Goal: Find specific page/section: Find specific page/section

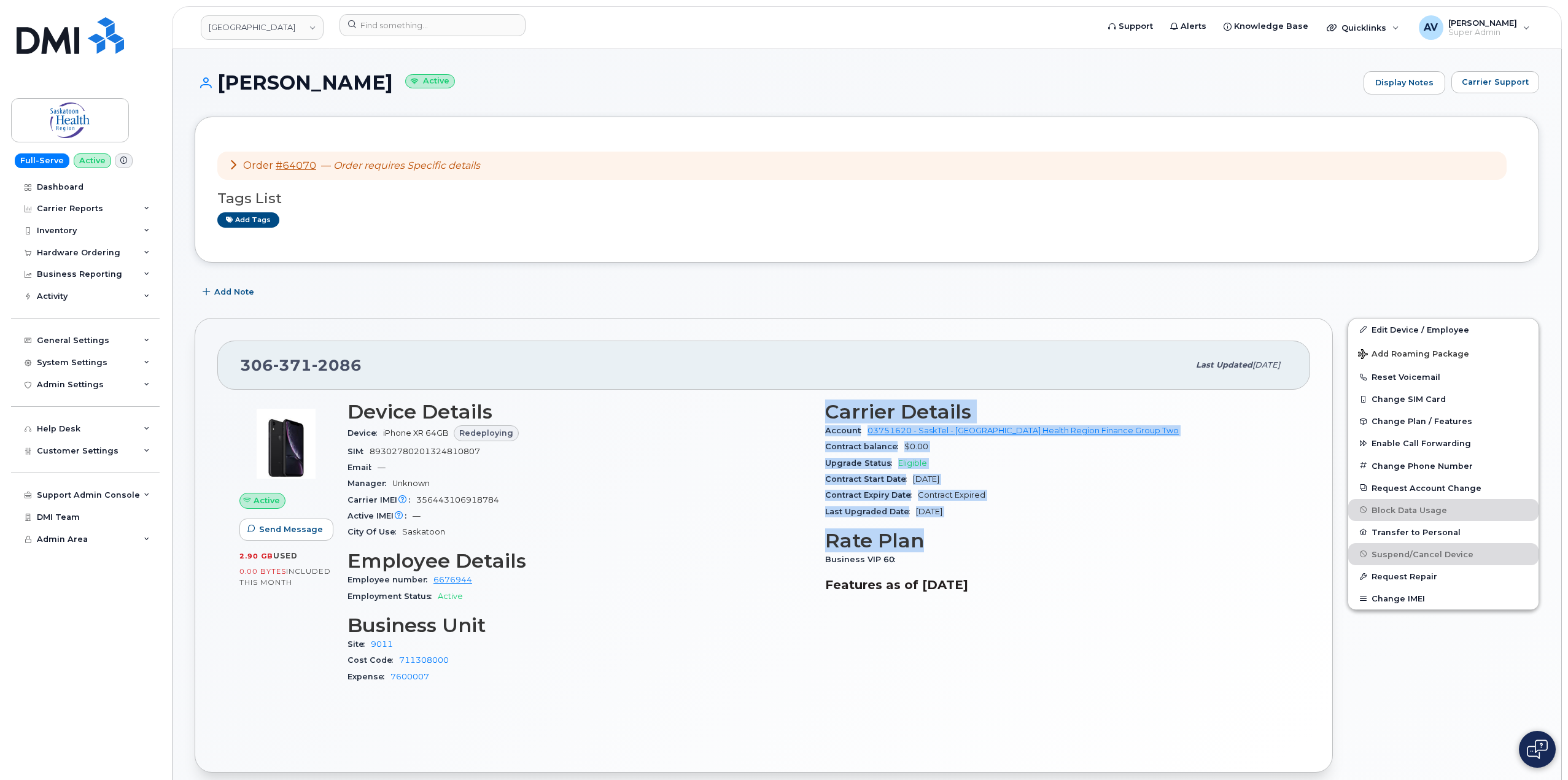
drag, startPoint x: 824, startPoint y: 411, endPoint x: 1012, endPoint y: 523, distance: 218.8
click at [1012, 523] on div "Carrier Details Account 03751620 - SaskTel - Saskatoon Health Region Finance Gr…" at bounding box center [1057, 547] width 478 height 308
copy div "Carrier Details Account 03751620 - SaskTel - Saskatoon Health Region Finance Gr…"
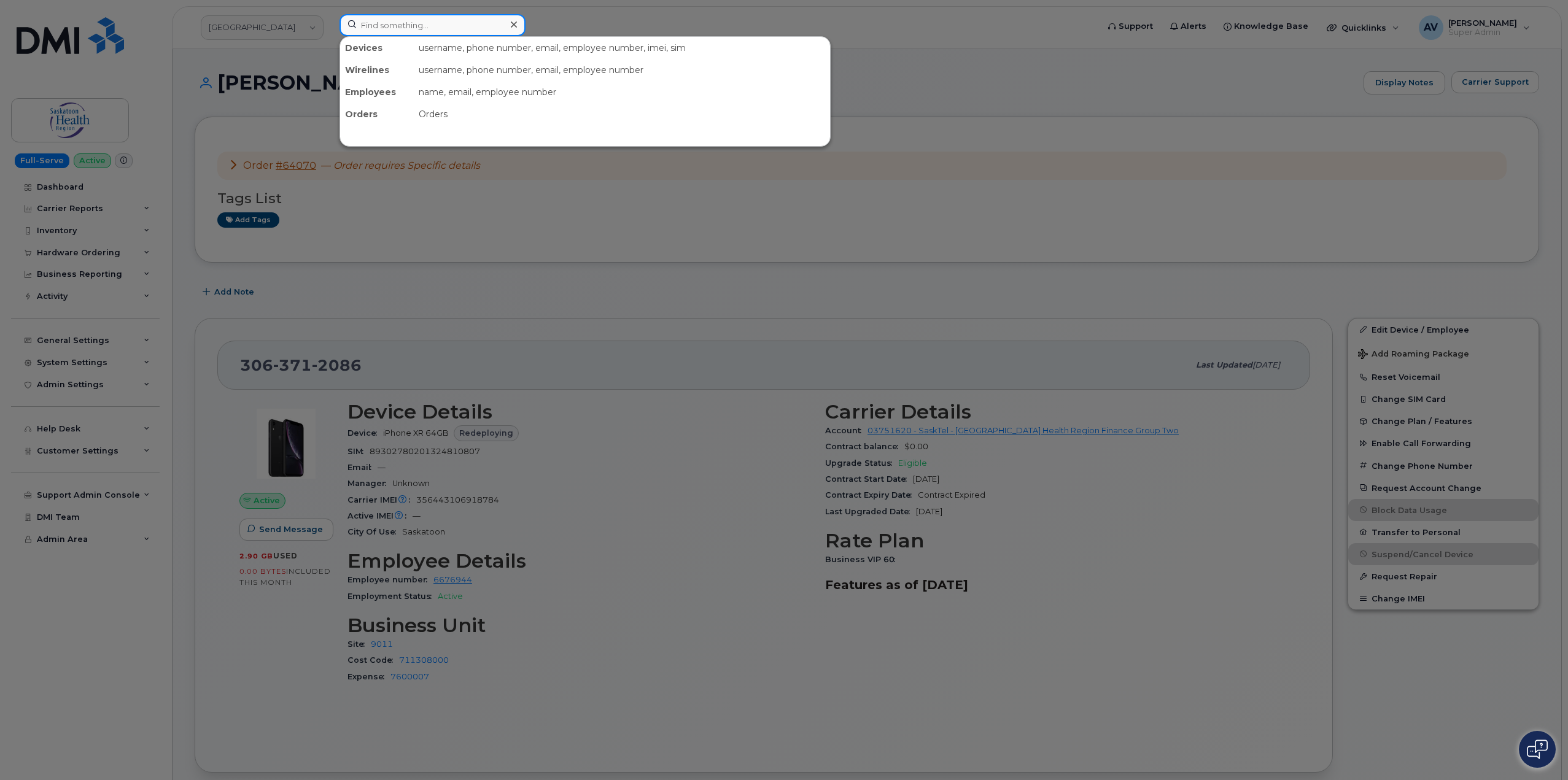
click at [439, 27] on input at bounding box center [432, 24] width 186 height 22
paste input "[PERSON_NAME]"
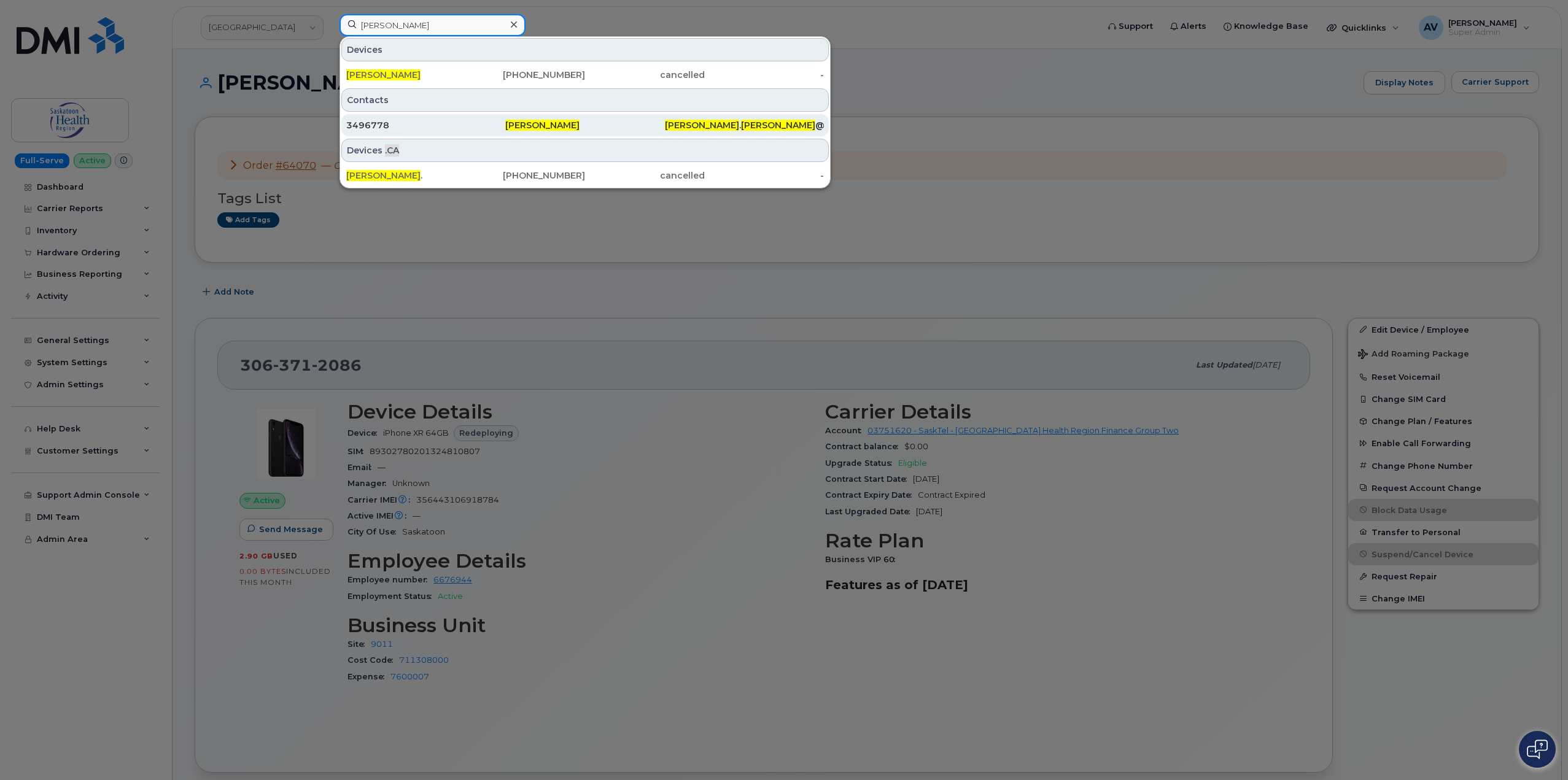
type input "[PERSON_NAME]"
click at [460, 127] on div "3496778" at bounding box center [426, 125] width 159 height 12
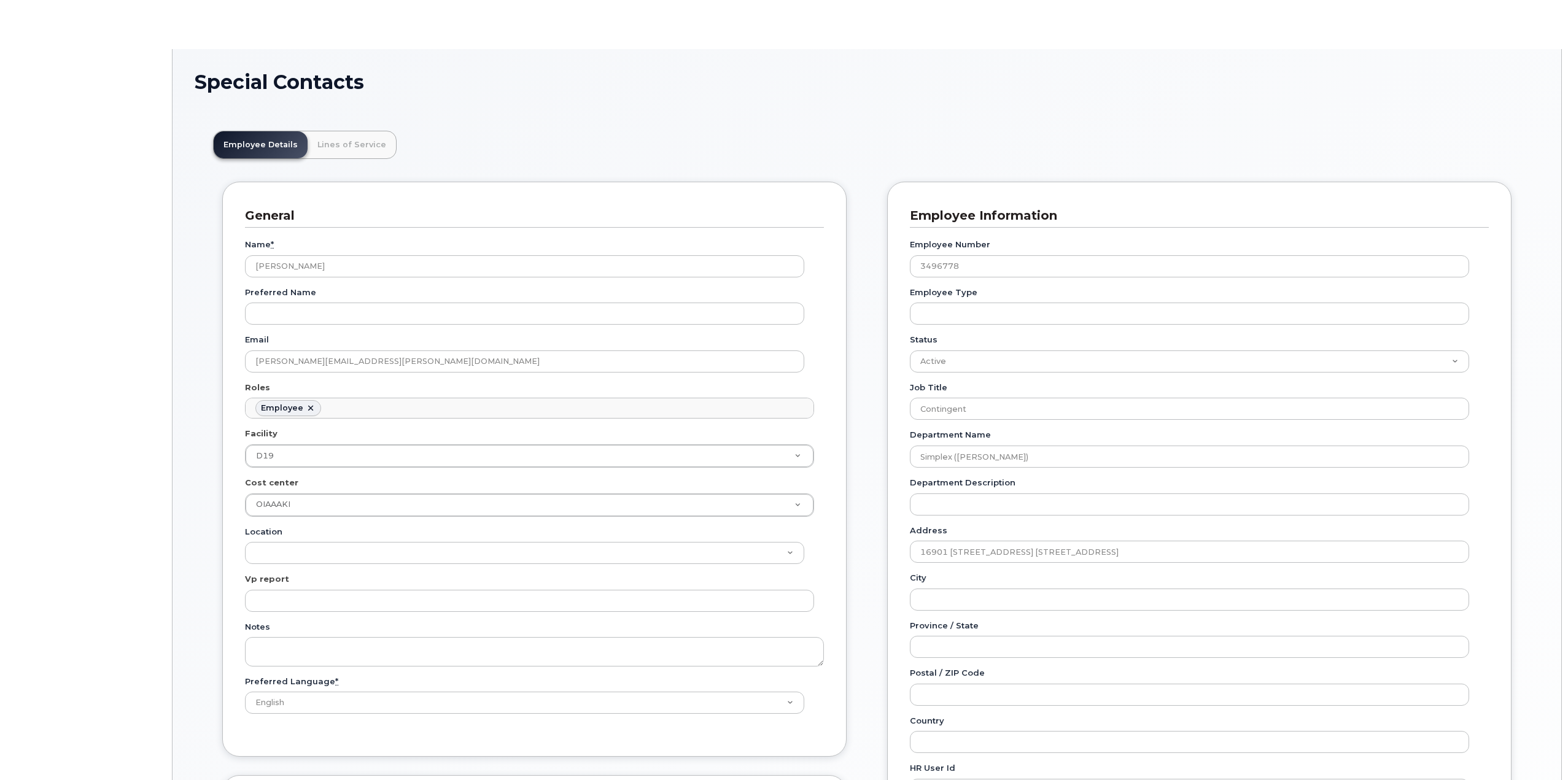
scroll to position [36, 0]
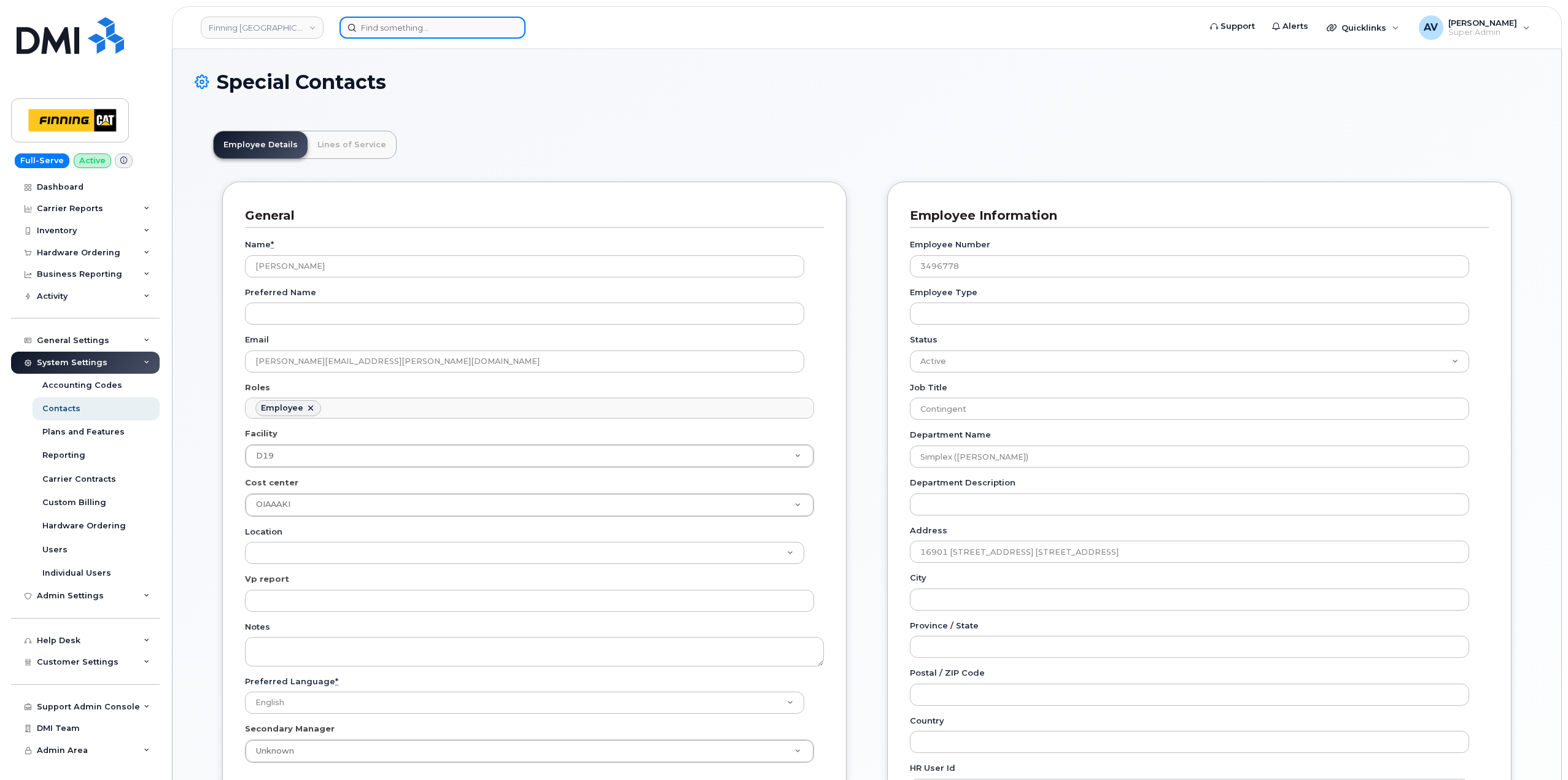
click at [475, 27] on input at bounding box center [432, 27] width 186 height 22
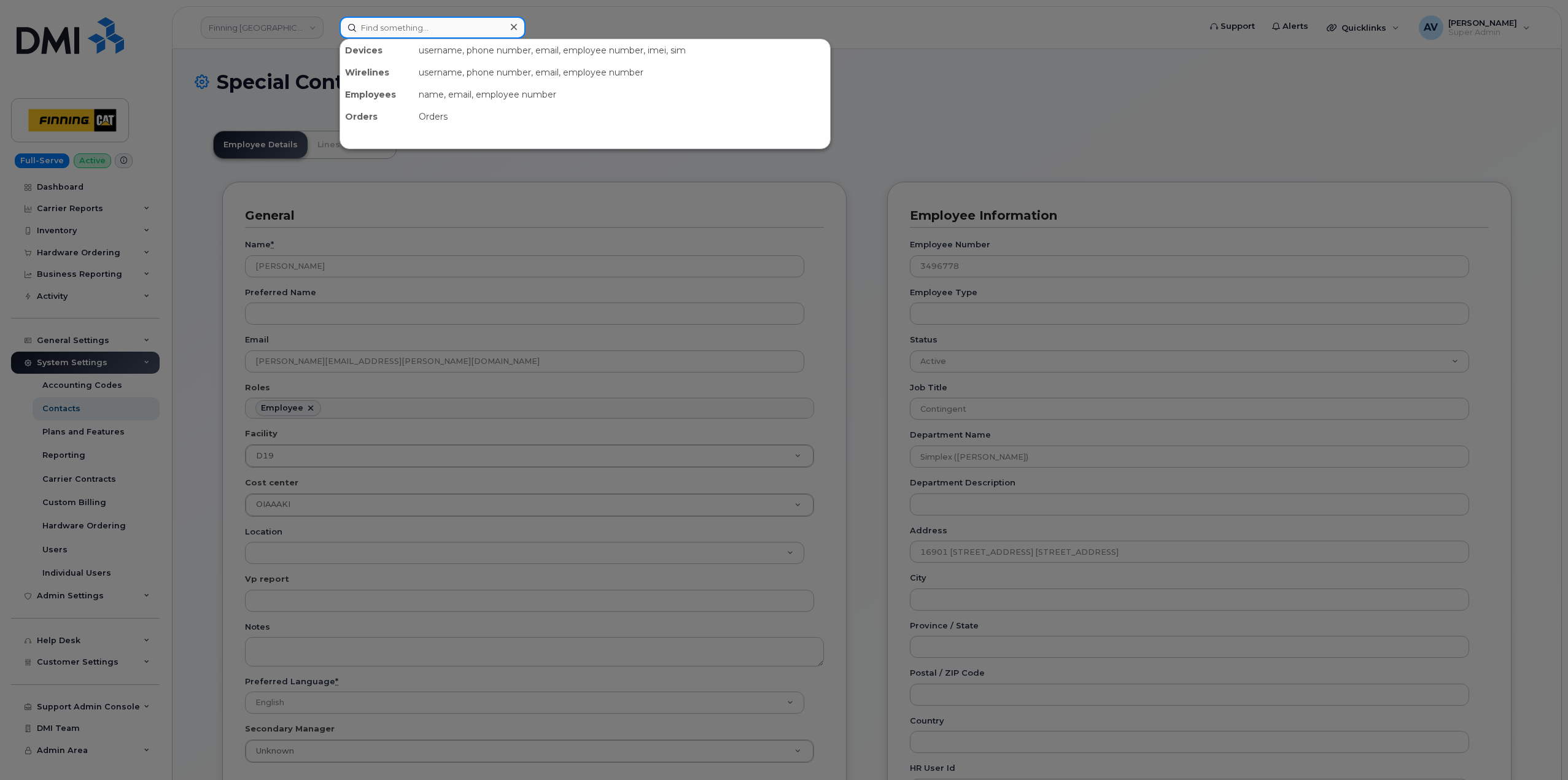
paste input "306.371.2086"
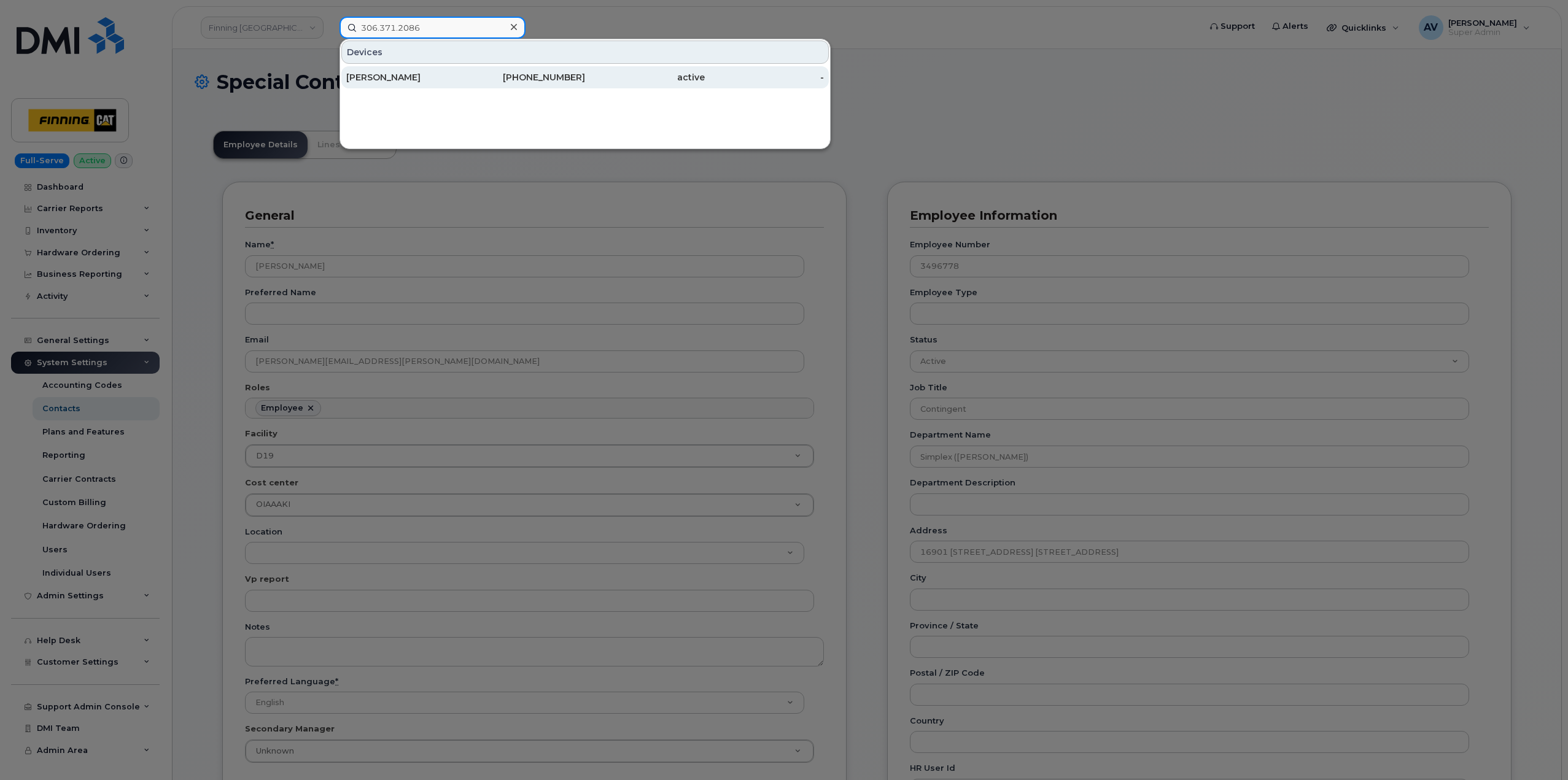
type input "306.371.2086"
click at [471, 82] on div "306-371-2086" at bounding box center [526, 77] width 119 height 12
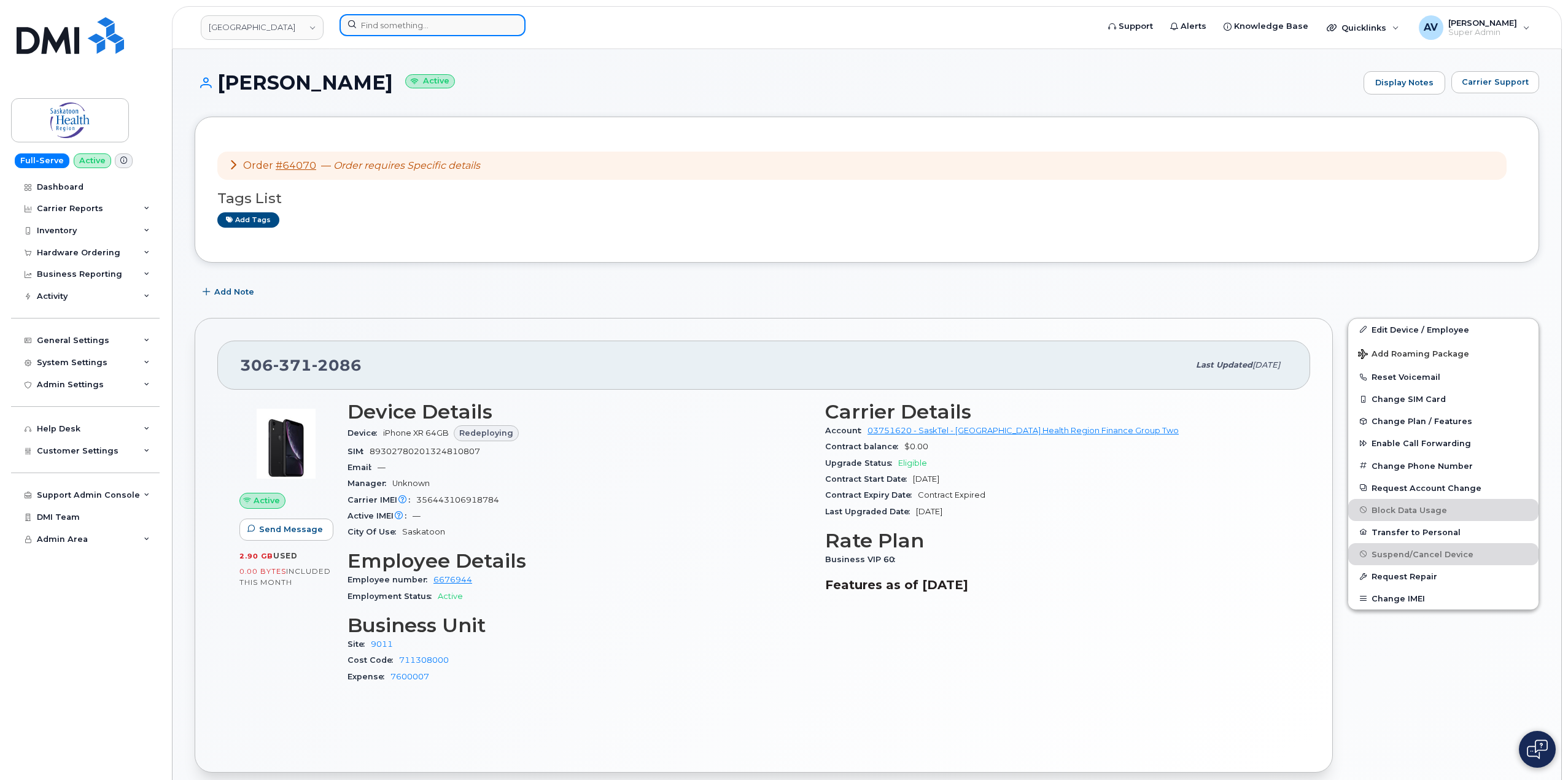
click at [471, 29] on input at bounding box center [432, 24] width 186 height 22
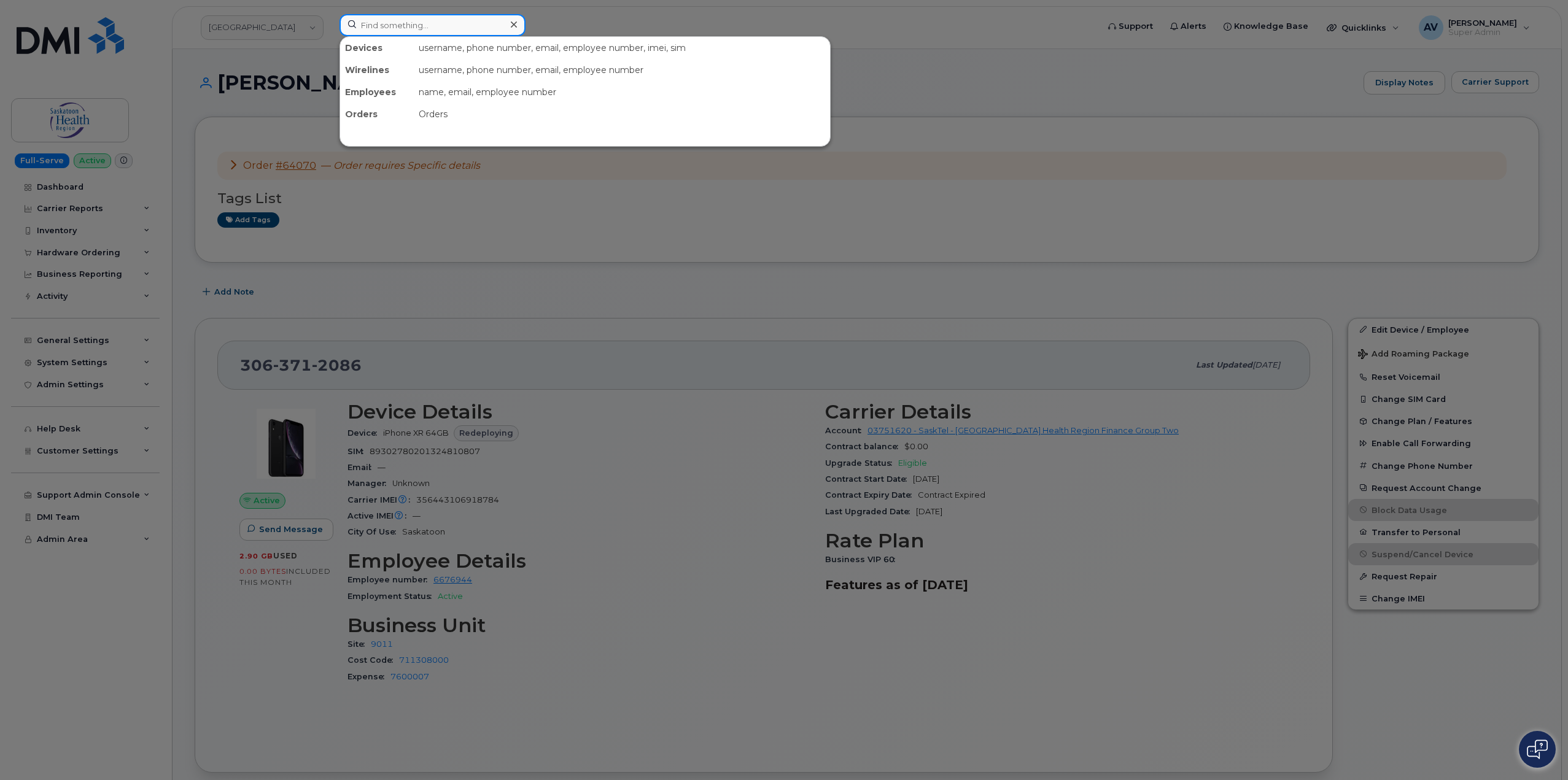
paste input "[PERSON_NAME]"
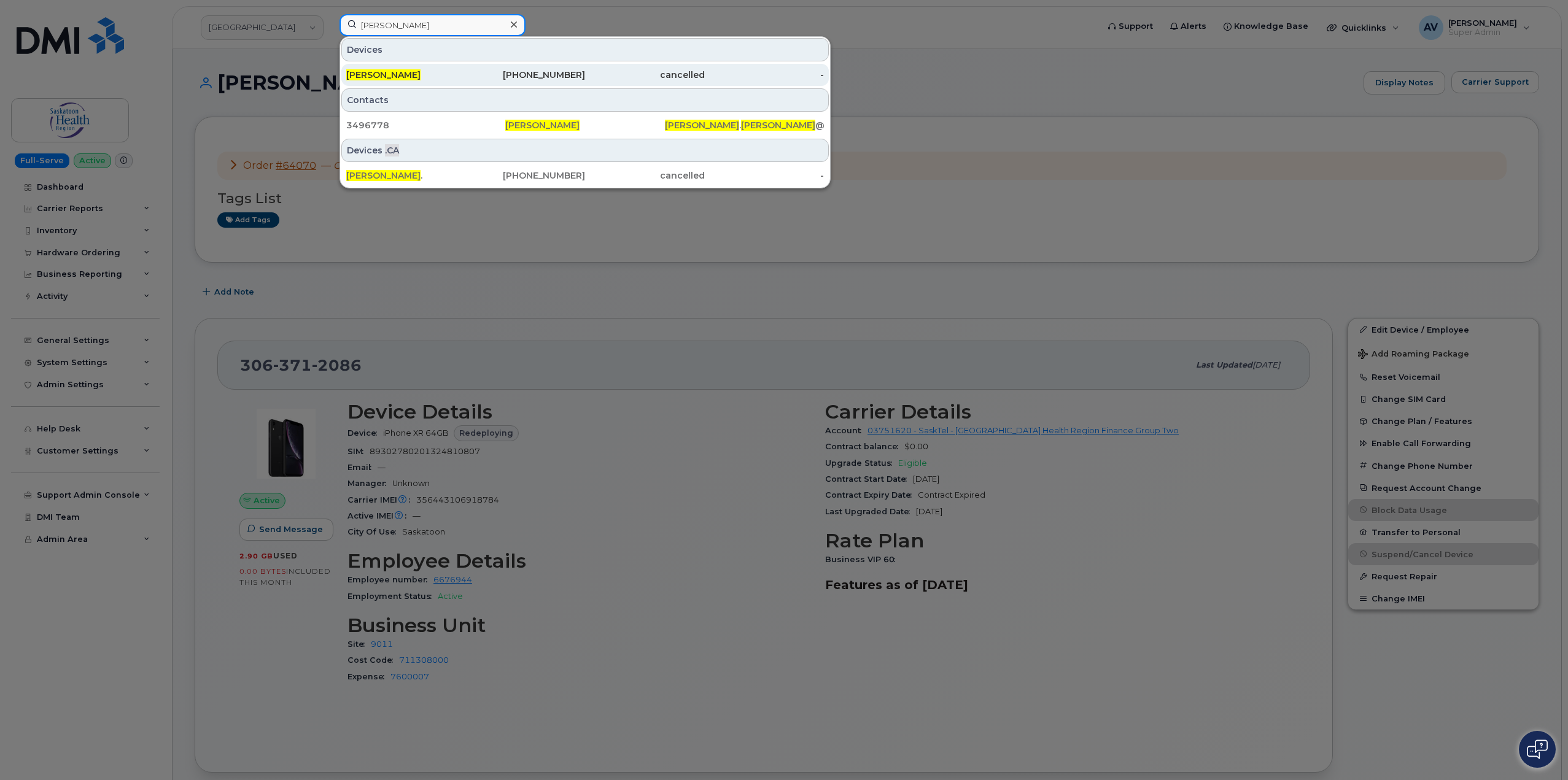
type input "[PERSON_NAME]"
click at [517, 76] on div "[PHONE_NUMBER]" at bounding box center [526, 74] width 119 height 12
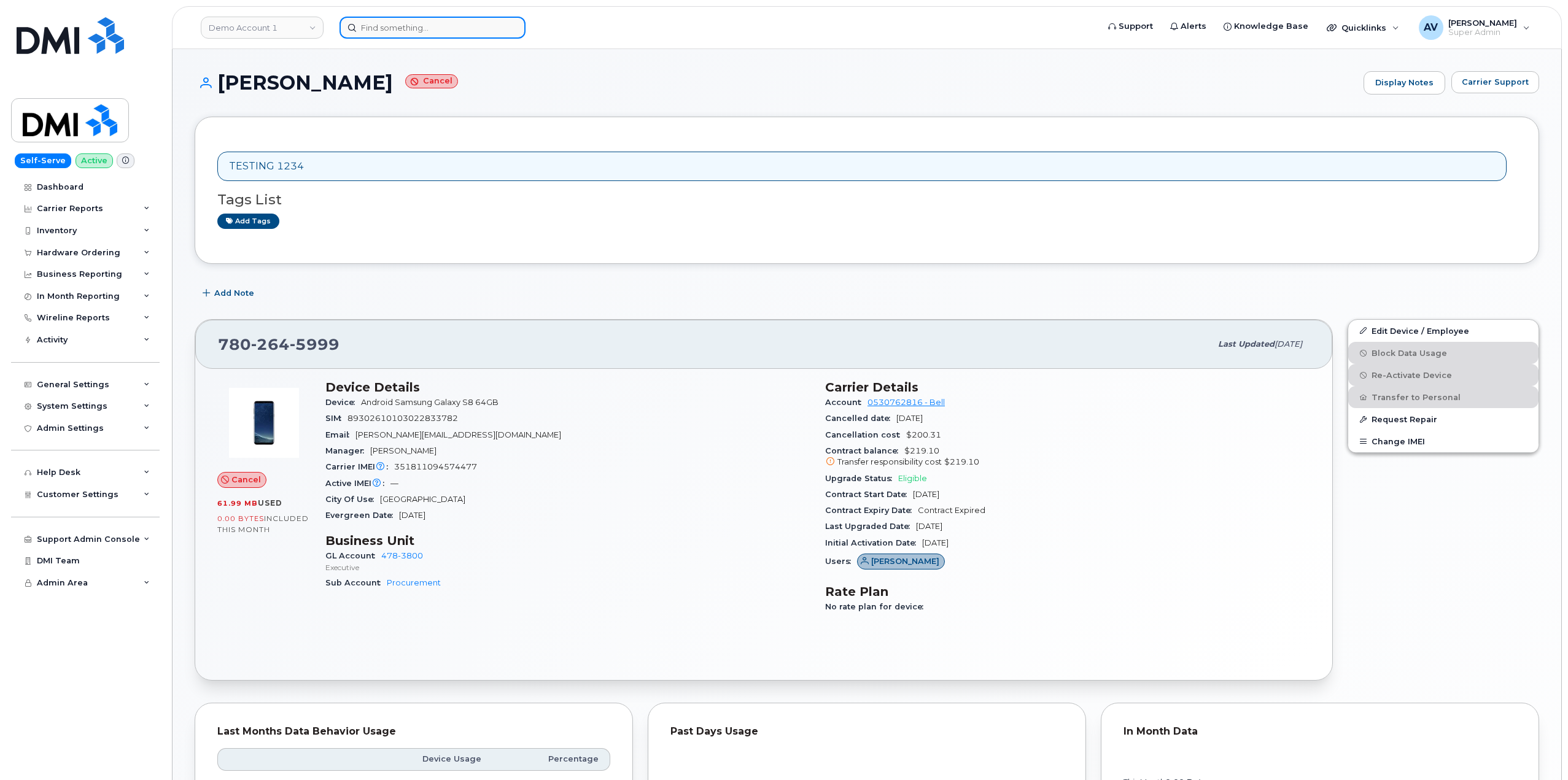
click at [442, 29] on input at bounding box center [432, 27] width 186 height 22
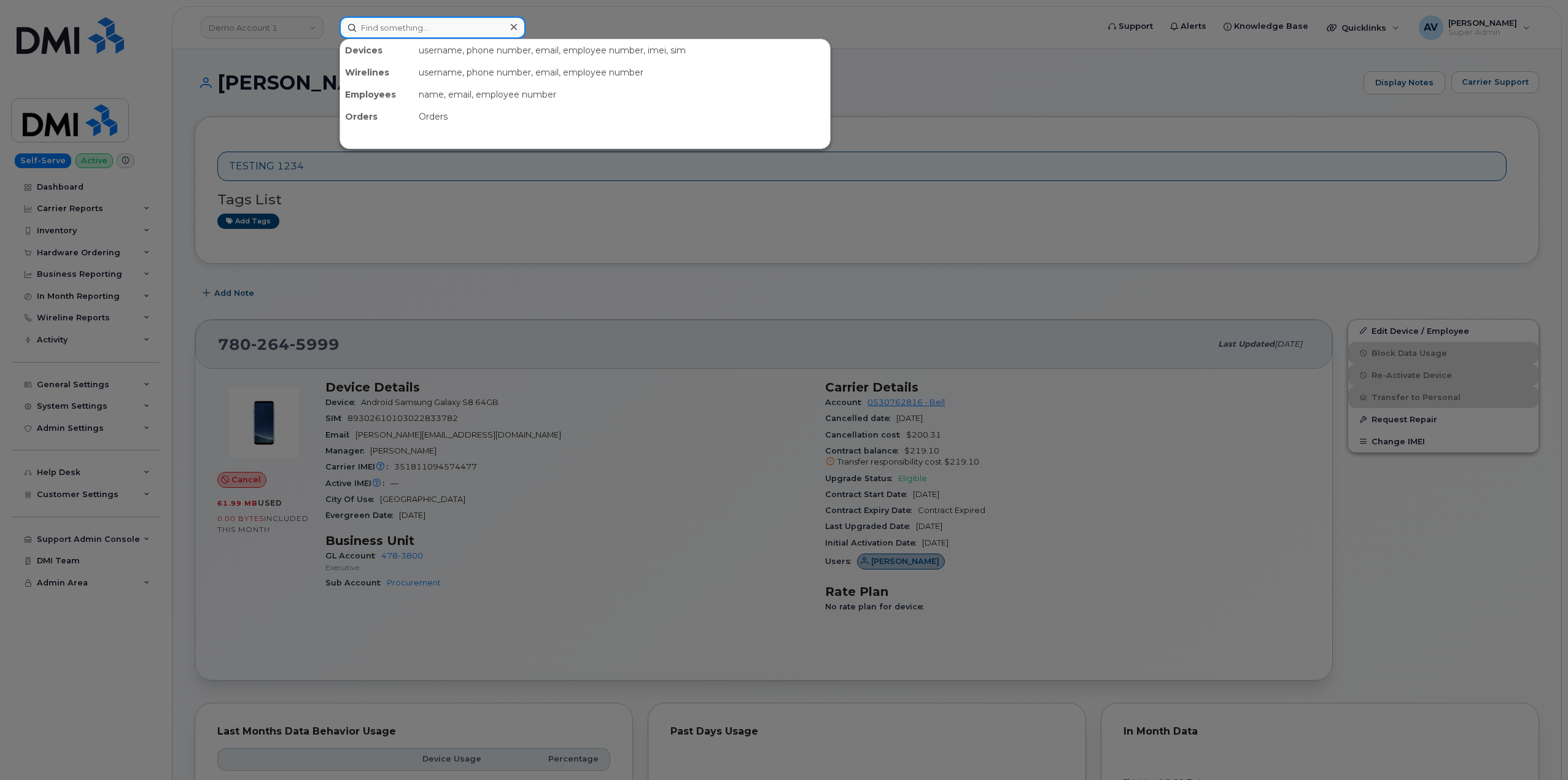
paste input "[PERSON_NAME]"
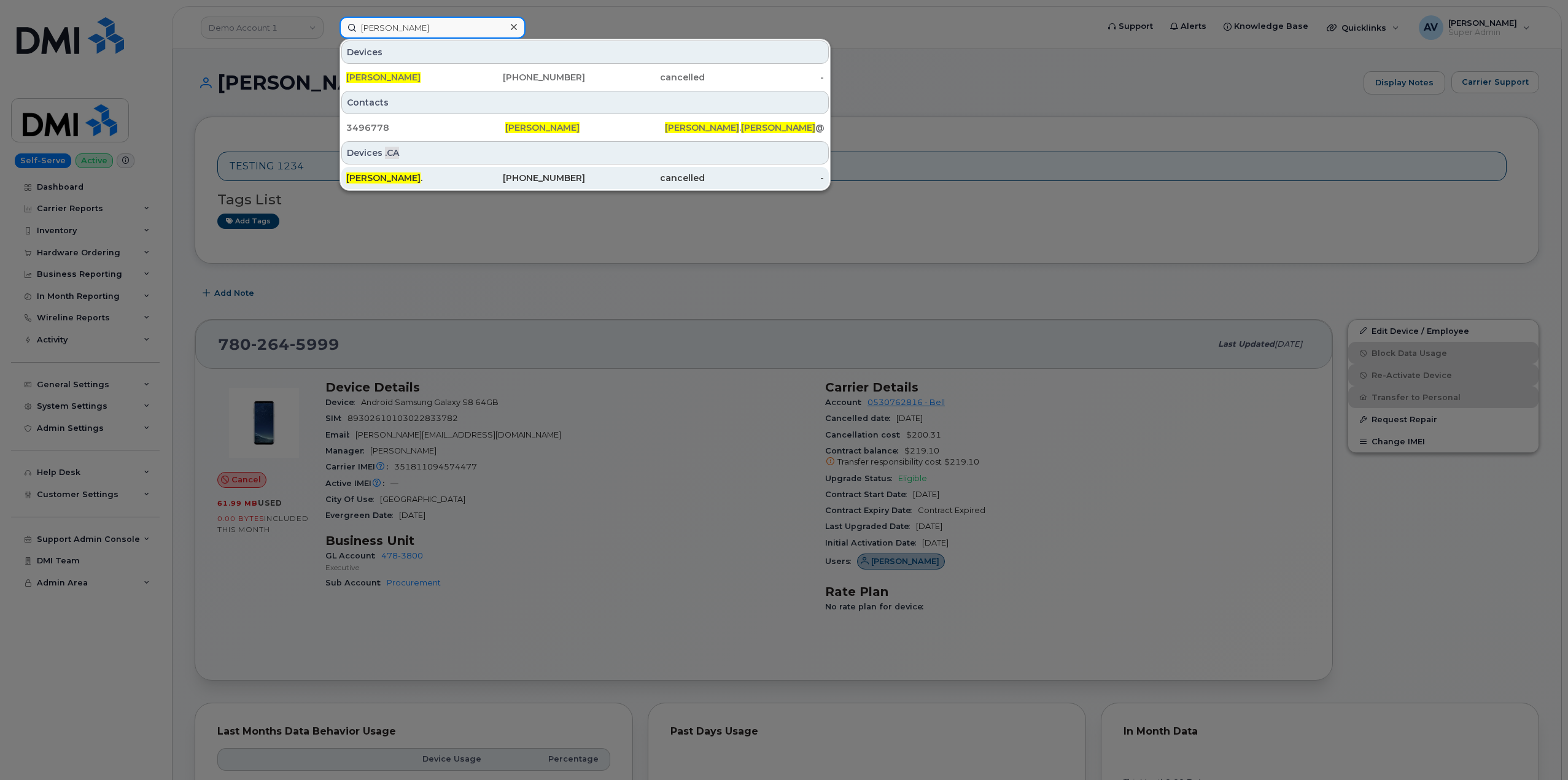
type input "[PERSON_NAME]"
click at [501, 179] on div "[PHONE_NUMBER]" at bounding box center [526, 178] width 119 height 12
